Goal: Obtain resource: Obtain resource

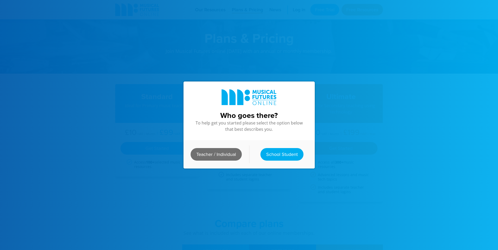
click at [209, 152] on link "Teacher / Individual" at bounding box center [215, 154] width 51 height 13
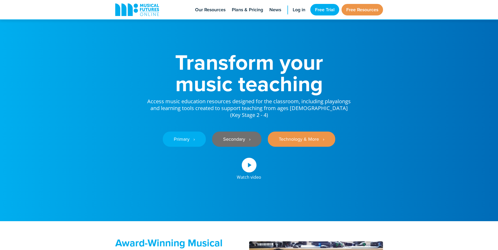
click at [227, 132] on link "Secondary ‎‏‏‎ ‎ ›" at bounding box center [236, 139] width 49 height 15
click at [231, 136] on link "Secondary ‎‏‏‎ ‎ ›" at bounding box center [236, 139] width 49 height 15
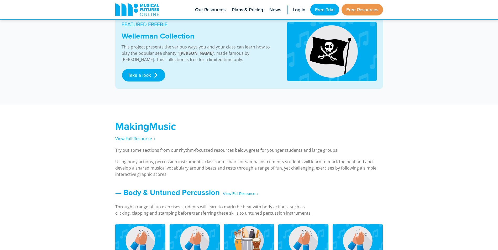
scroll to position [262, 0]
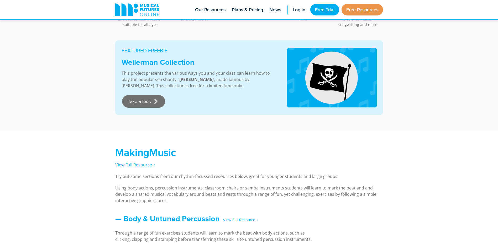
click at [159, 102] on link "Take a look" at bounding box center [143, 101] width 43 height 13
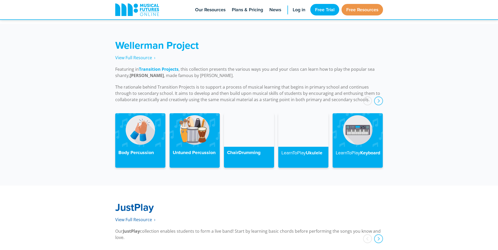
scroll to position [1185, 0]
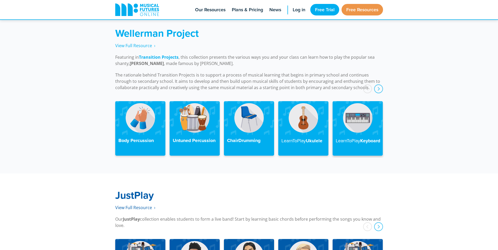
click at [361, 120] on img at bounding box center [357, 117] width 50 height 33
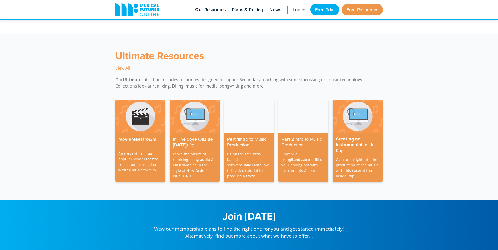
scroll to position [1364, 0]
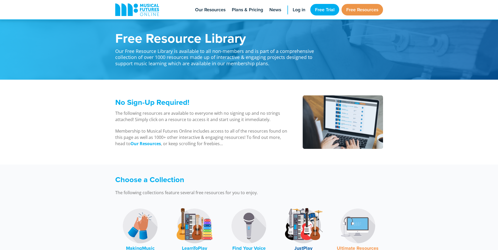
scroll to position [1264, 0]
